Goal: Task Accomplishment & Management: Use online tool/utility

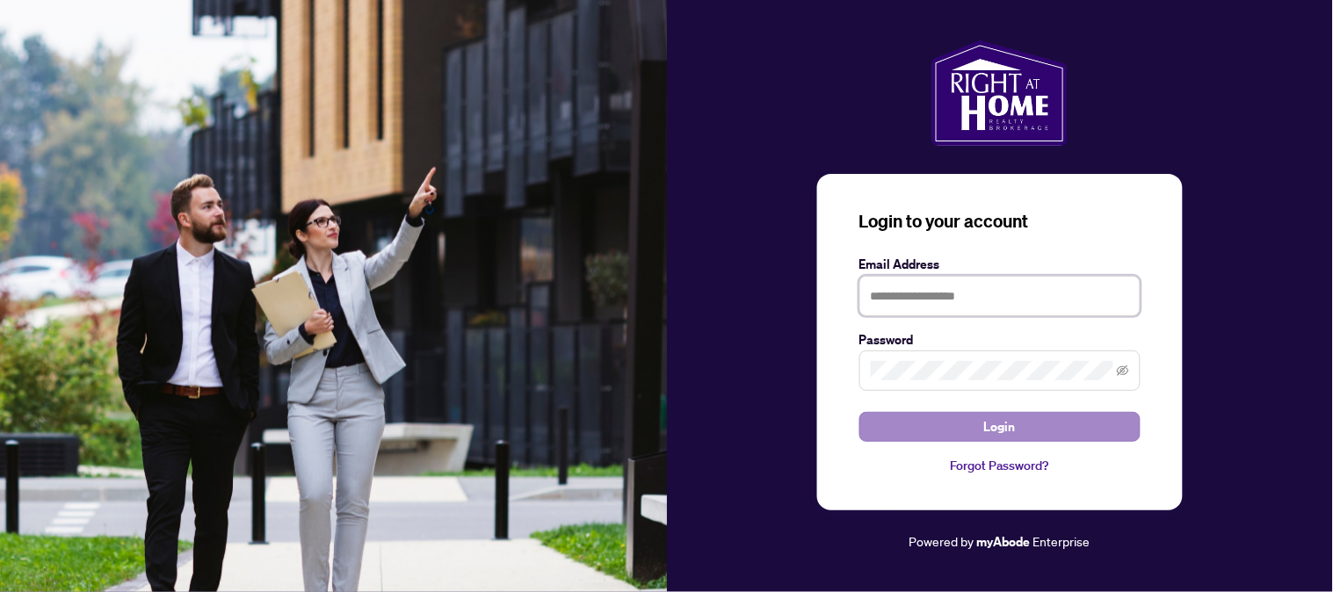
type input "**********"
click at [1006, 423] on span "Login" at bounding box center [1000, 427] width 32 height 28
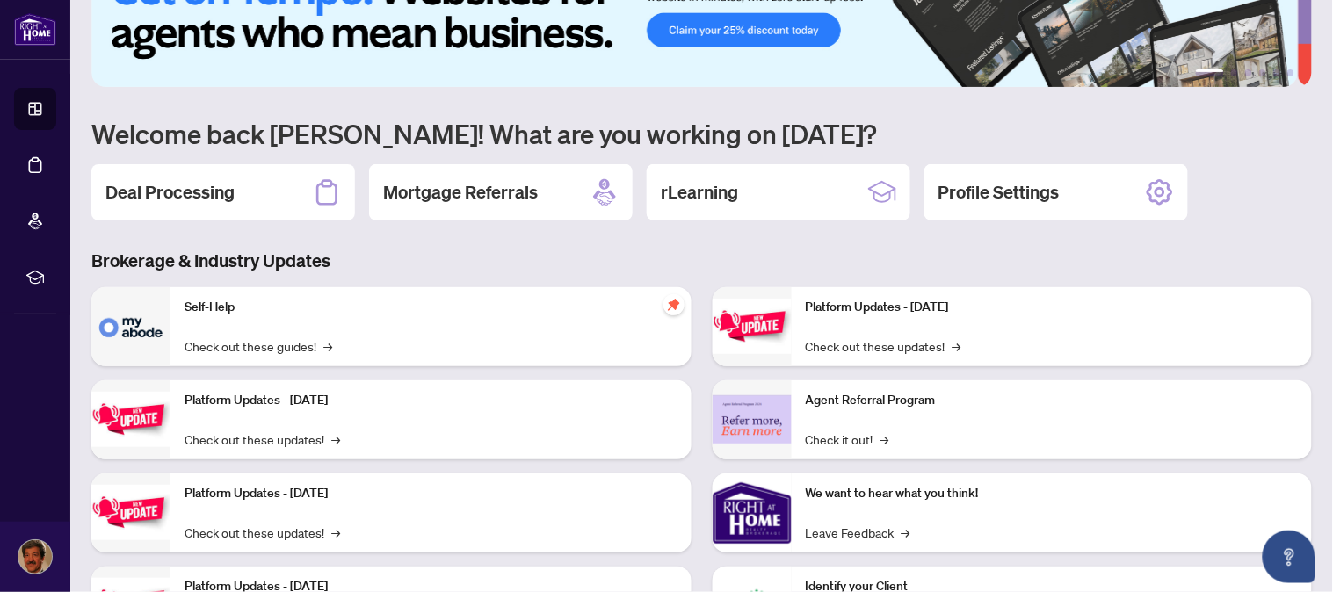
scroll to position [80, 0]
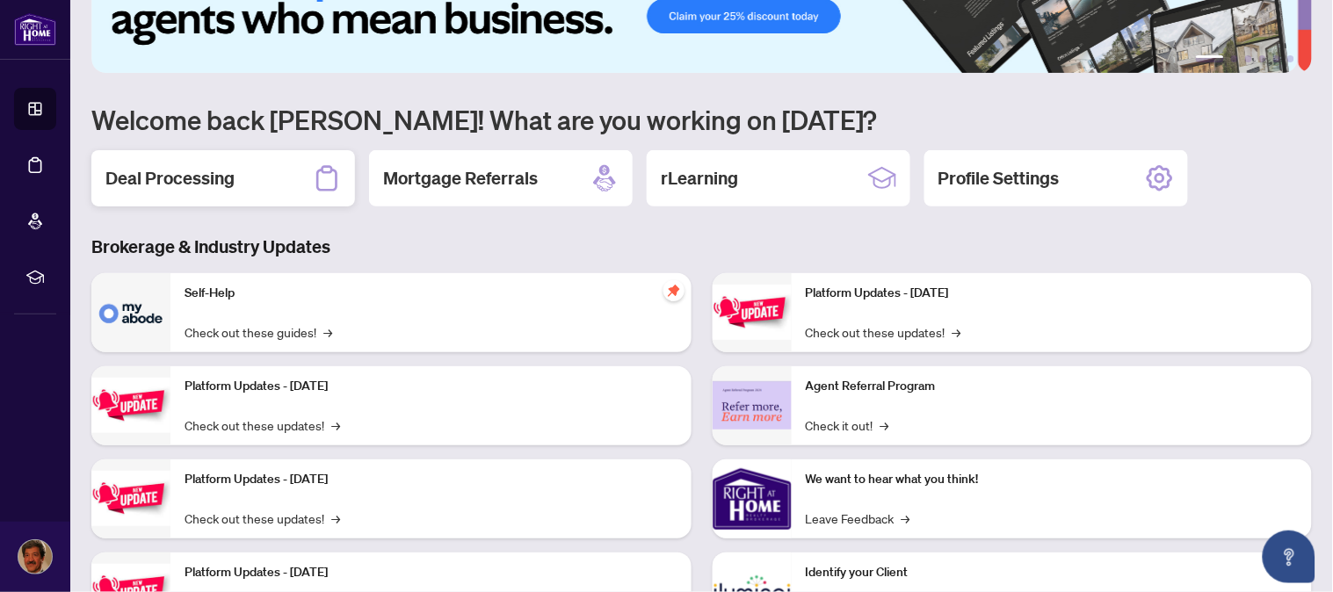
click at [195, 172] on h2 "Deal Processing" at bounding box center [169, 178] width 129 height 25
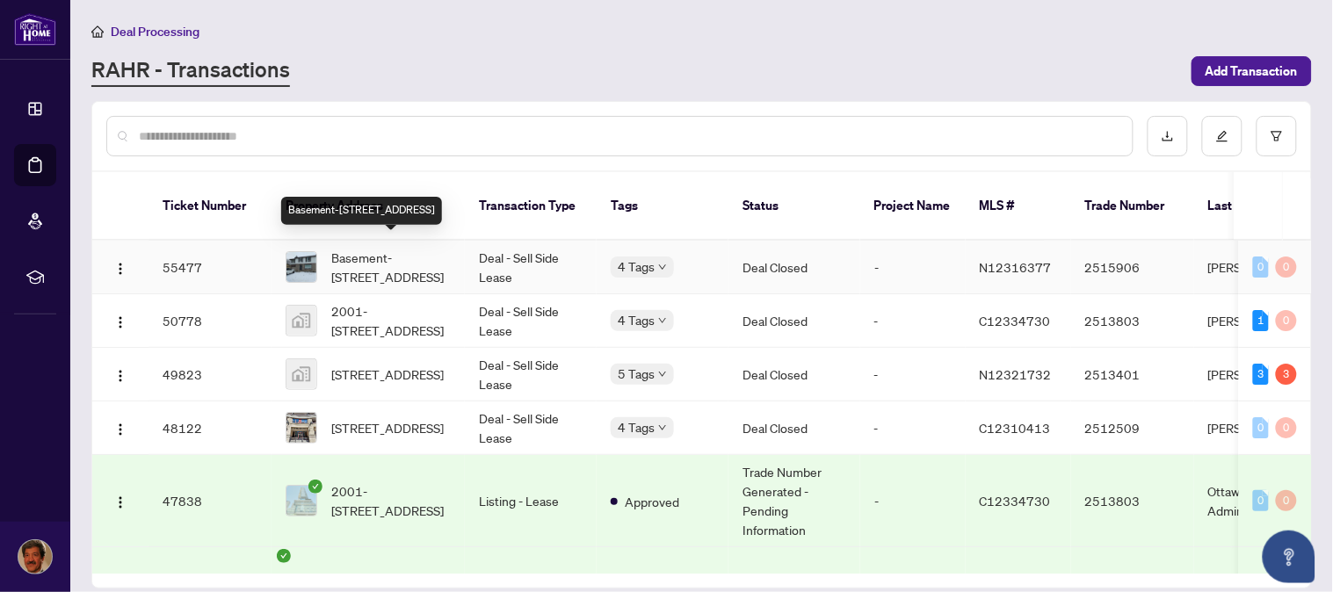
click at [378, 256] on span "Basement-[STREET_ADDRESS]" at bounding box center [390, 267] width 119 height 39
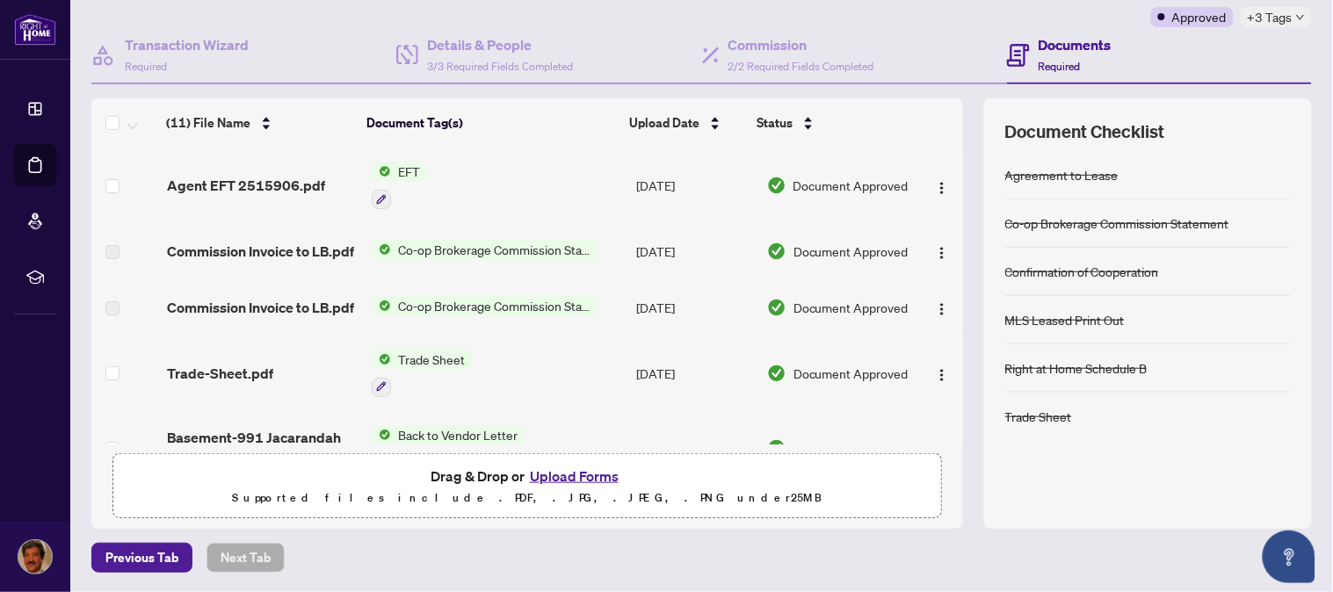
click at [406, 168] on span "EFT" at bounding box center [409, 171] width 36 height 19
click at [675, 179] on td "[DATE]" at bounding box center [695, 186] width 130 height 76
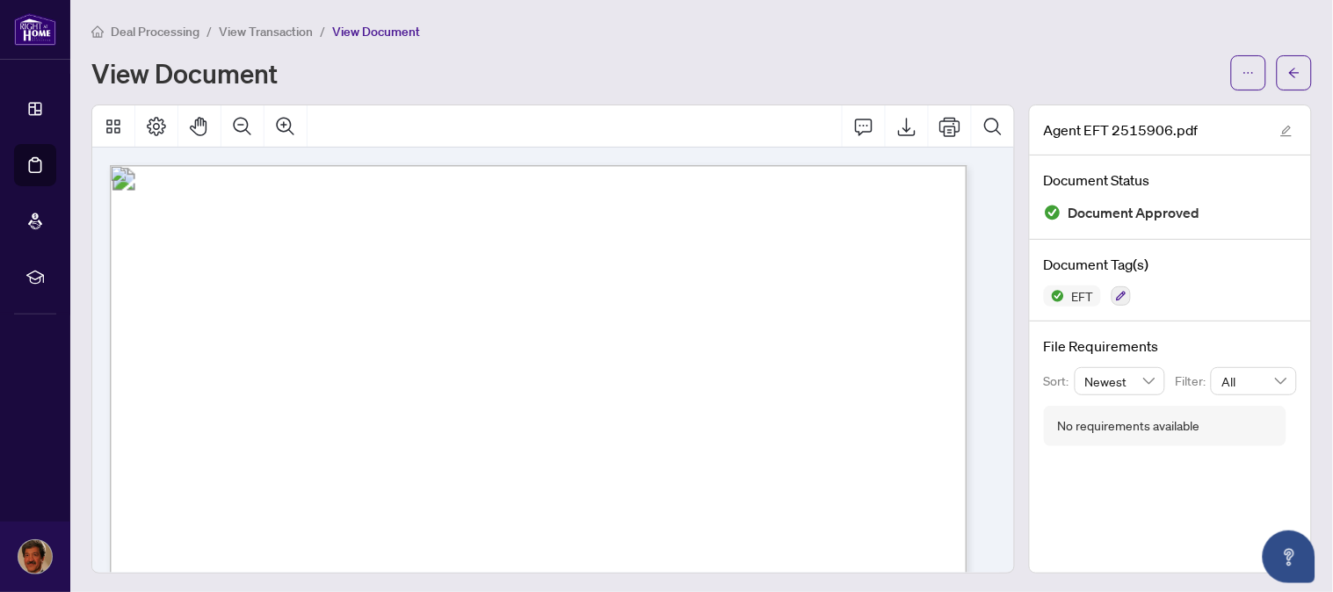
click at [176, 30] on span "Deal Processing" at bounding box center [155, 32] width 89 height 16
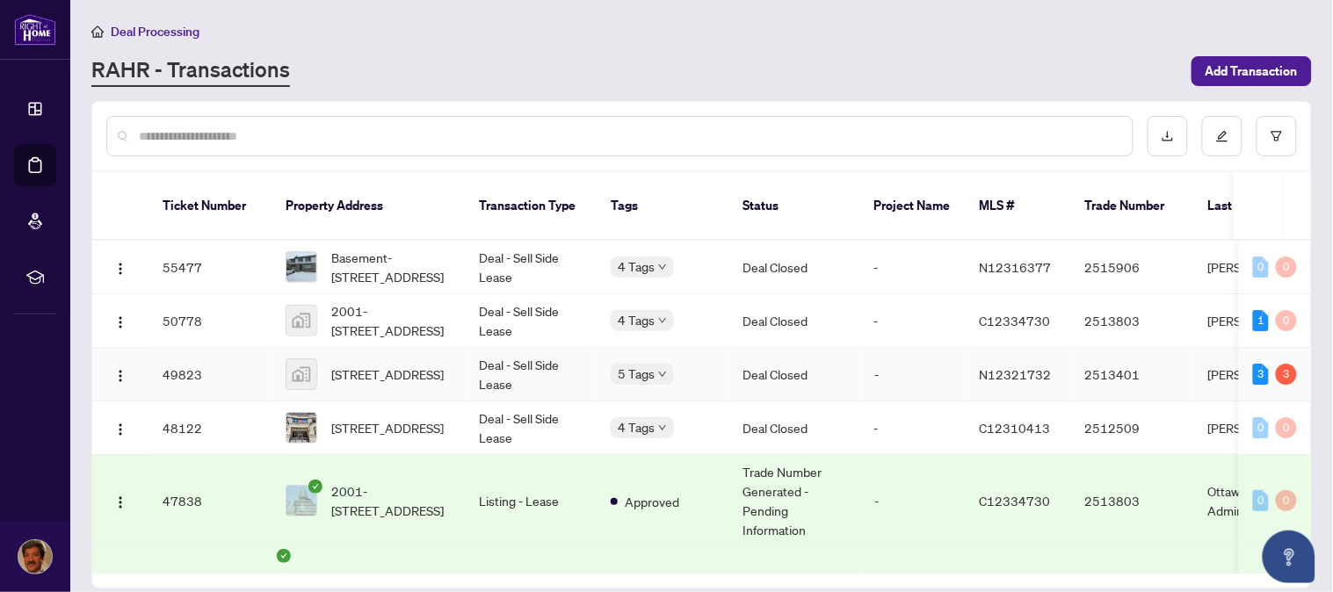
click at [1114, 401] on td "2513401" at bounding box center [1132, 375] width 123 height 54
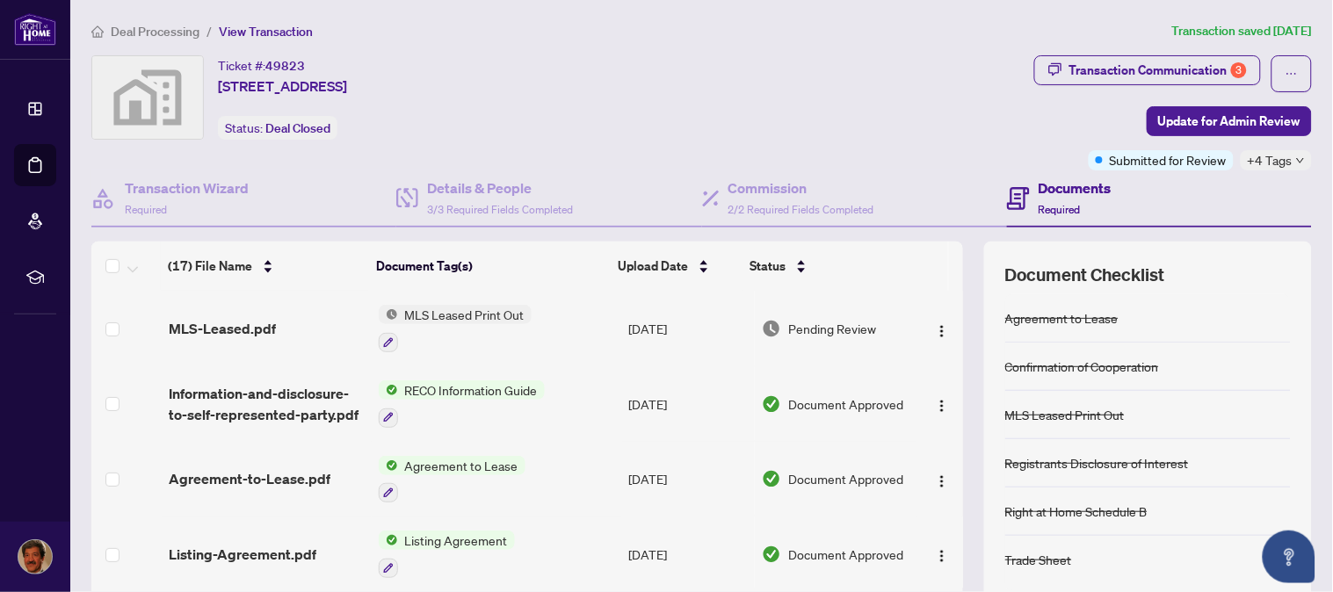
scroll to position [1, 0]
click at [1168, 72] on div "Transaction Communication 3" at bounding box center [1157, 69] width 177 height 28
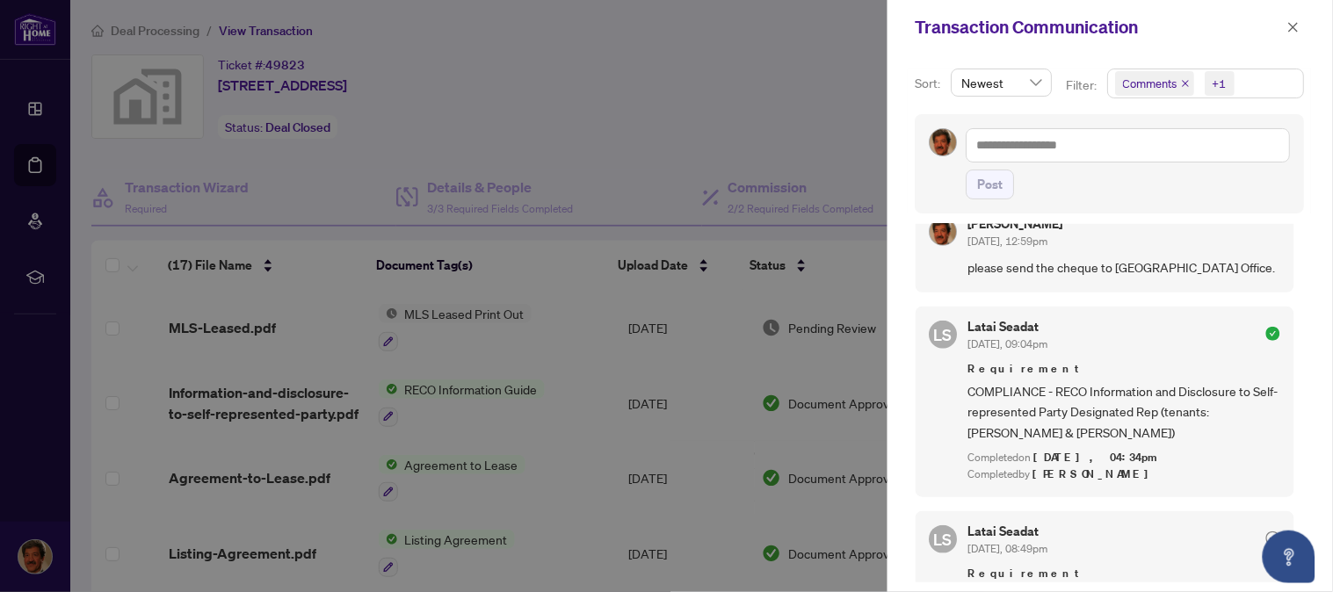
scroll to position [0, 0]
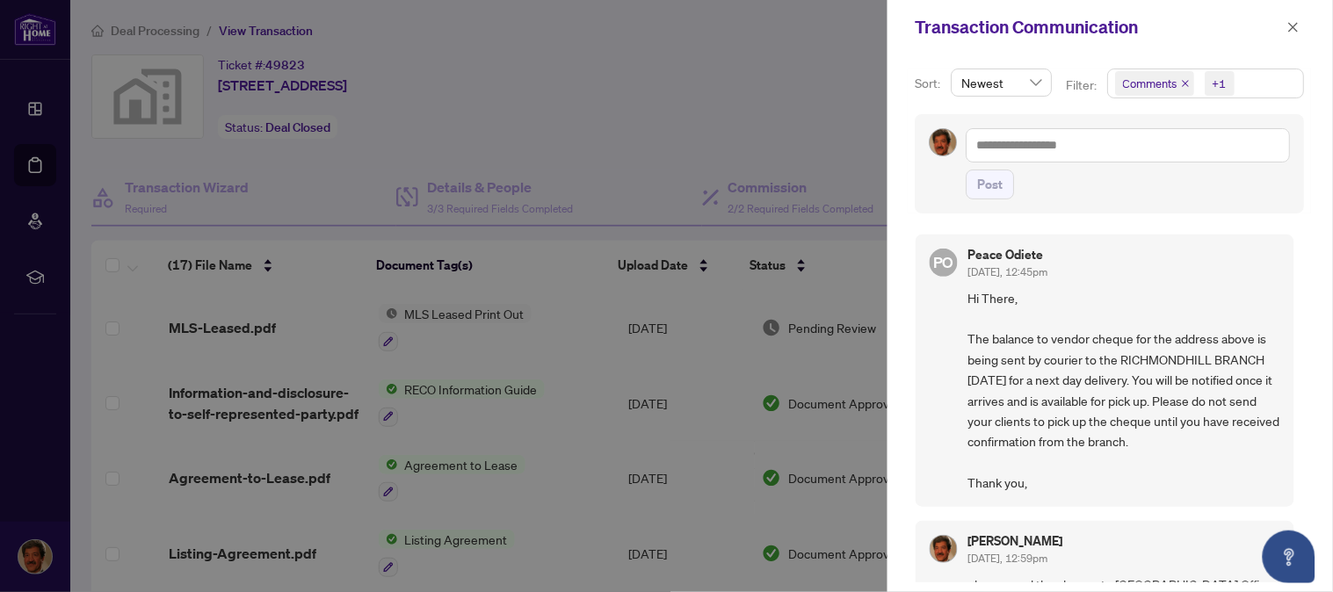
click at [862, 80] on div at bounding box center [666, 296] width 1333 height 592
click at [1293, 32] on icon "close" at bounding box center [1293, 27] width 12 height 12
